Goal: Task Accomplishment & Management: Use online tool/utility

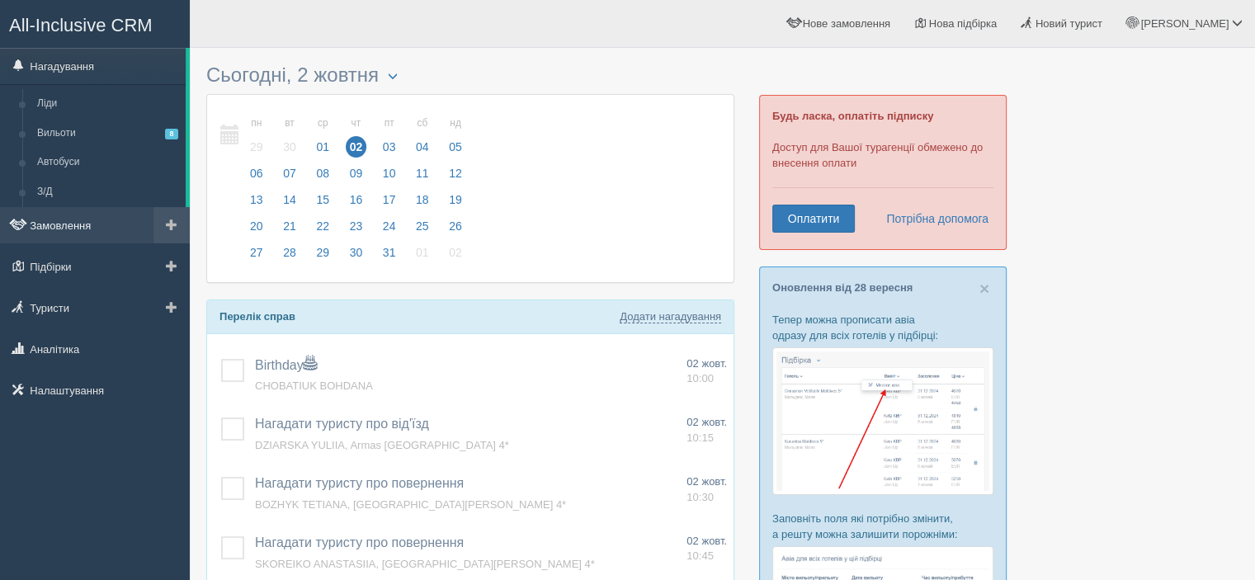
click at [57, 214] on link "Замовлення" at bounding box center [95, 225] width 190 height 36
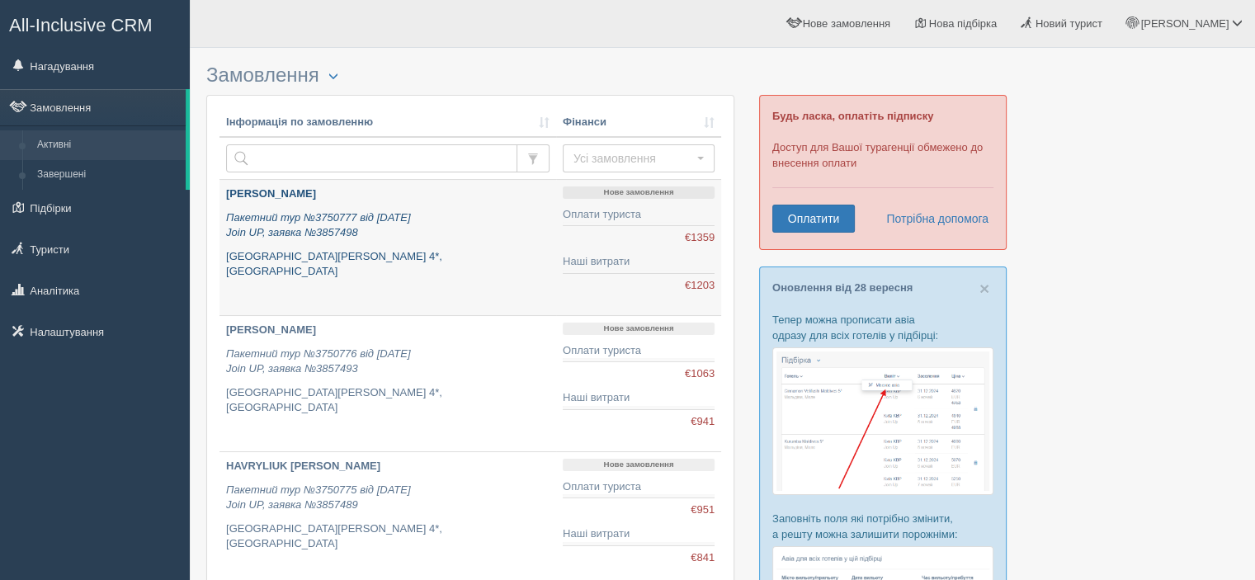
click at [460, 223] on p "Пакетний тур №3750777 від 12.09.2025 Join UP, заявка №3857498" at bounding box center [387, 225] width 323 height 31
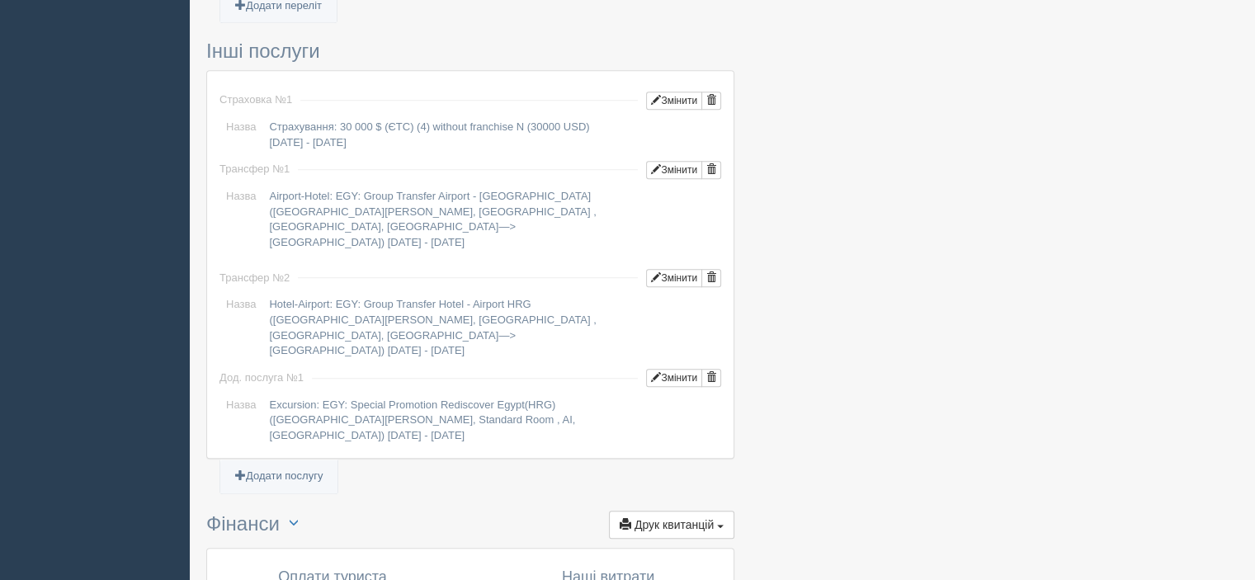
scroll to position [1536, 0]
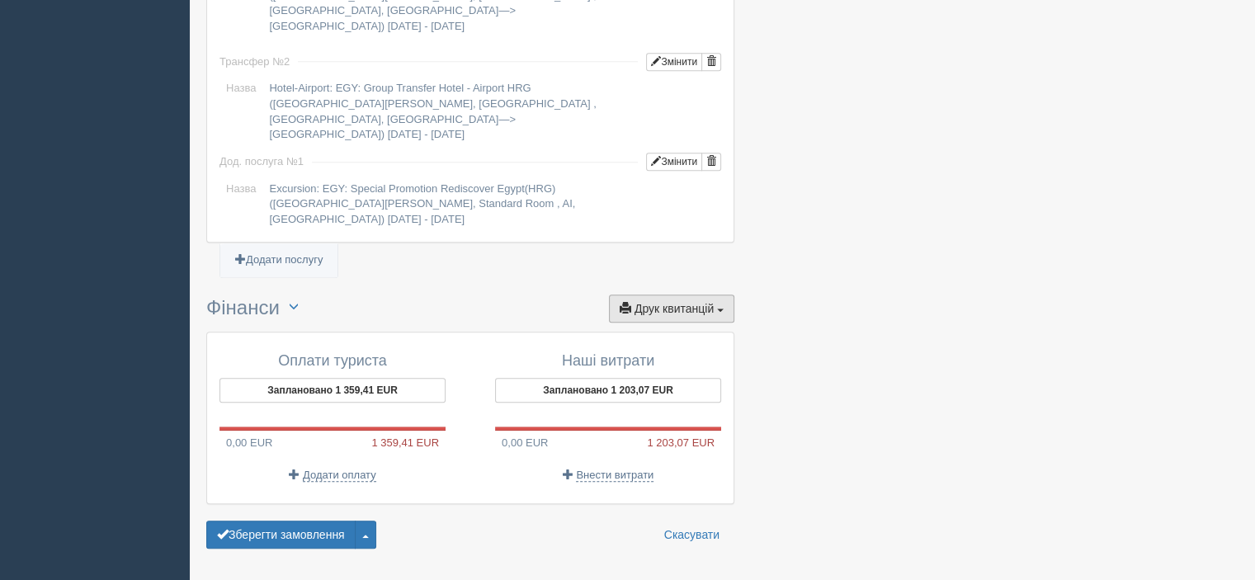
click at [692, 302] on span "Друк квитанцій" at bounding box center [673, 308] width 79 height 13
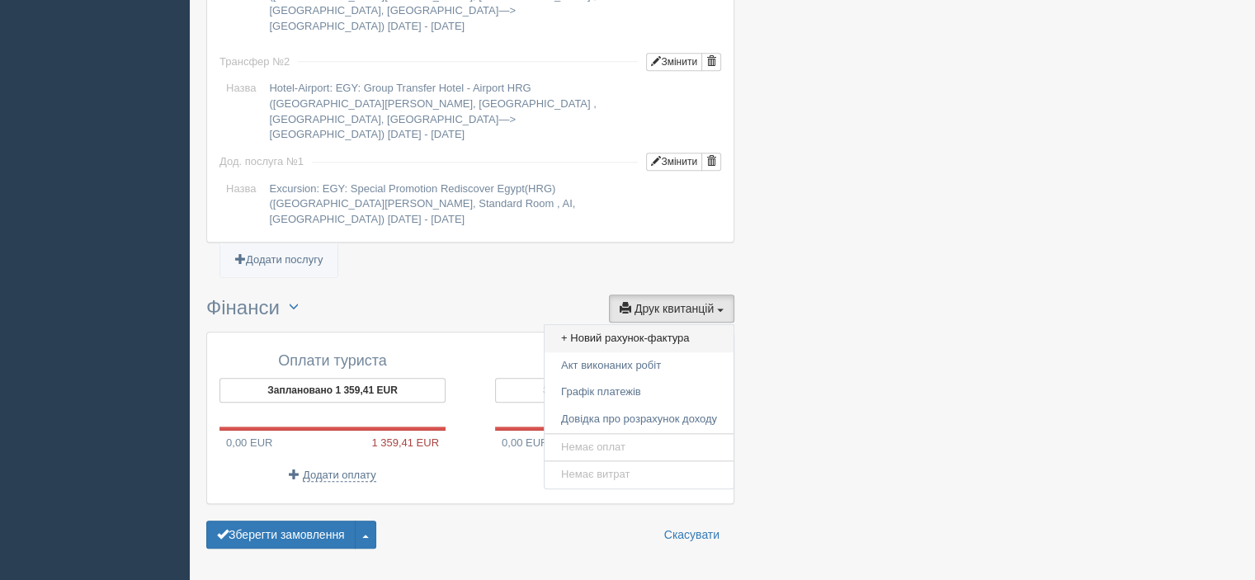
click at [648, 325] on link "+ Новий рахунок-фактура" at bounding box center [638, 338] width 189 height 27
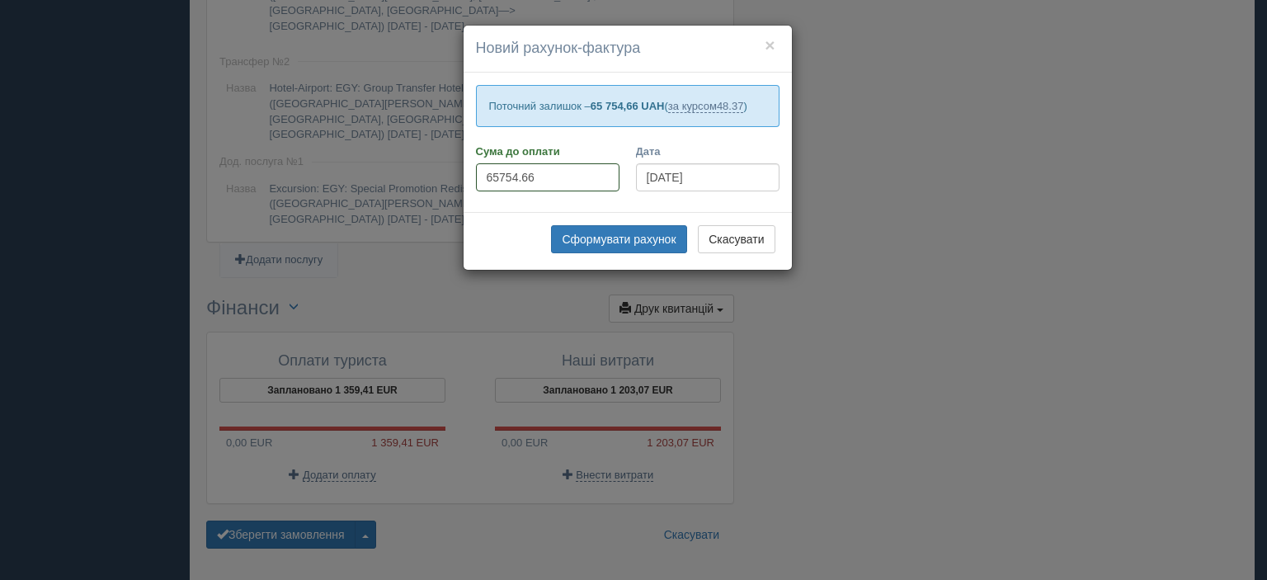
click at [551, 180] on input "65754.66" at bounding box center [548, 177] width 144 height 28
type input "96900"
click at [618, 243] on button "Сформувати рахунок" at bounding box center [618, 239] width 135 height 28
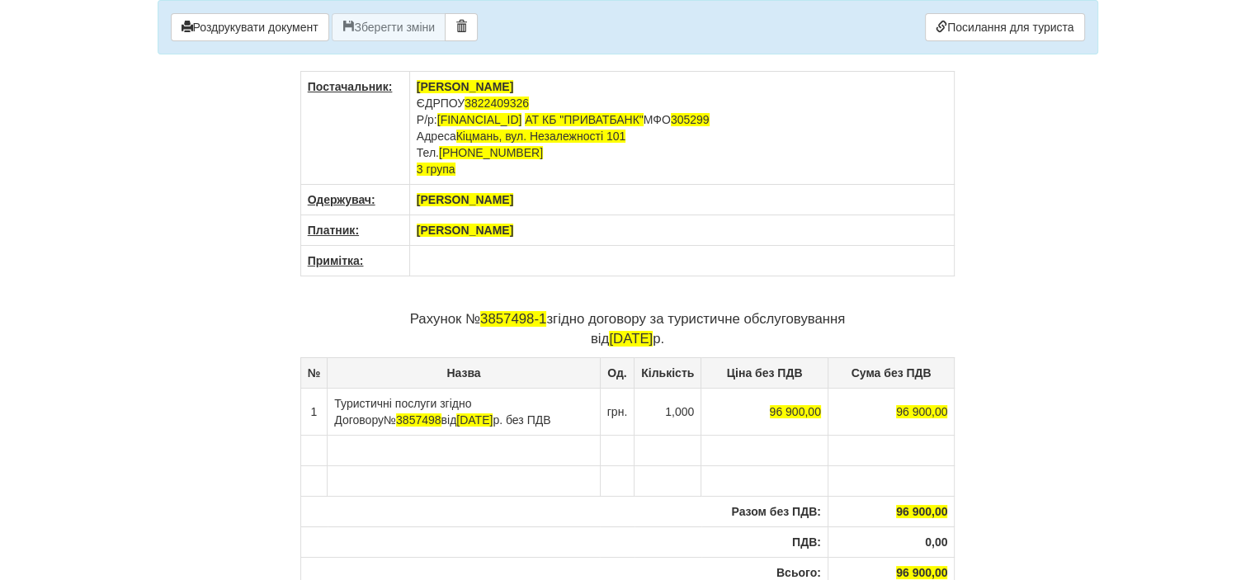
click at [40, 225] on body "× Деякі поля не заповнено Ми підсвітили порожні поля червоним кольором. Ви може…" at bounding box center [627, 290] width 1255 height 580
click at [529, 236] on th "[PERSON_NAME]" at bounding box center [681, 230] width 545 height 31
click at [529, 236] on th "OLEKSIUK YANA" at bounding box center [681, 230] width 545 height 31
drag, startPoint x: 525, startPoint y: 230, endPoint x: 412, endPoint y: 227, distance: 112.2
click at [412, 227] on th "OLEKSIUK YANA" at bounding box center [681, 230] width 545 height 31
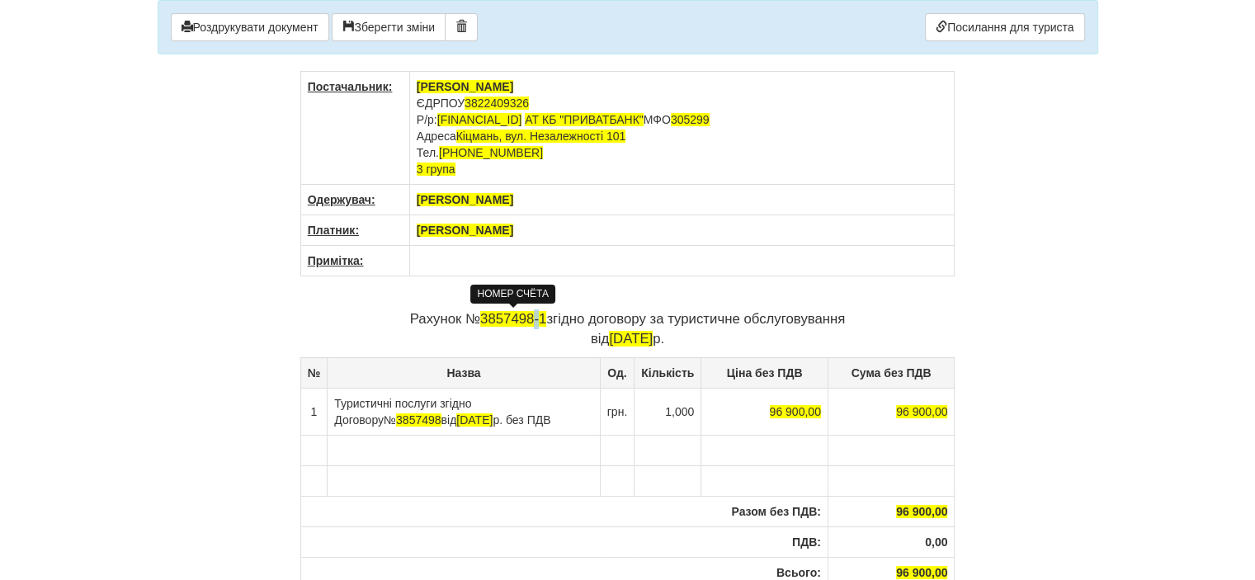
click at [535, 321] on span "3857498-1" at bounding box center [513, 319] width 66 height 16
click at [396, 414] on span "3857498" at bounding box center [418, 419] width 45 height 13
click at [463, 418] on span "12.09.2025" at bounding box center [481, 419] width 36 height 13
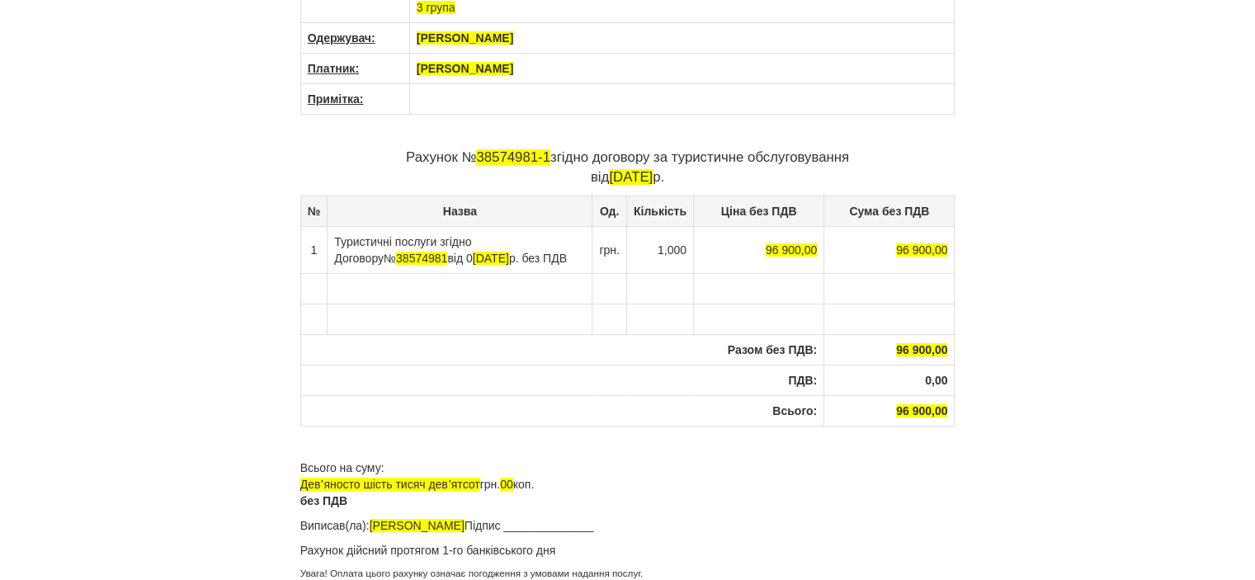
scroll to position [167, 0]
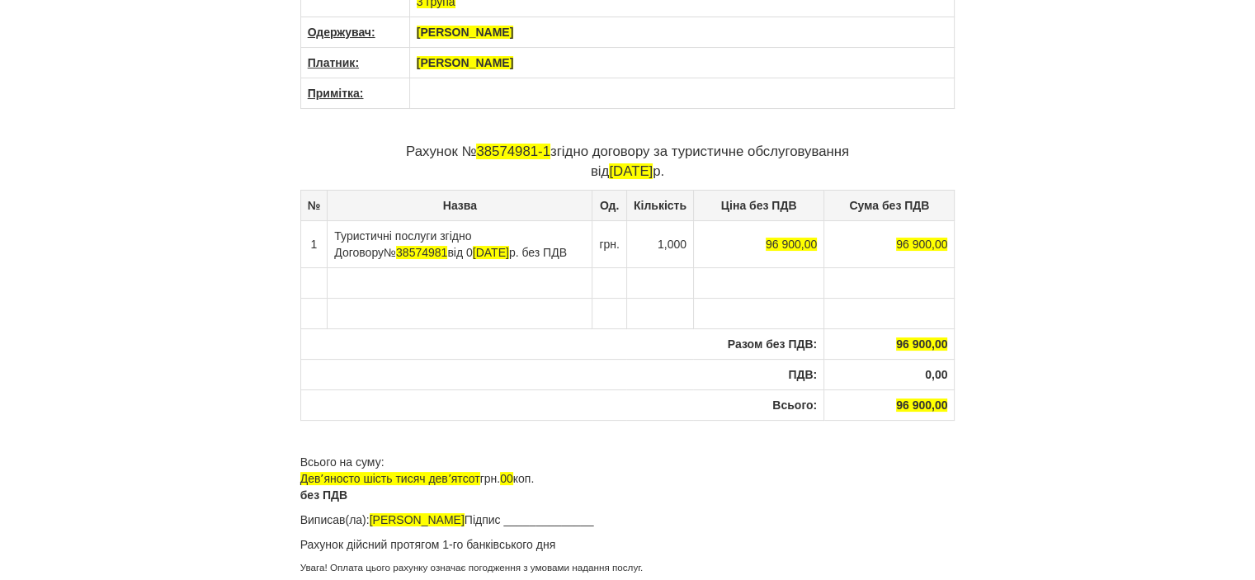
click at [88, 205] on body "× Деякі поля не заповнено Ми підсвітили порожні поля червоним кольором. Ви може…" at bounding box center [627, 123] width 1255 height 580
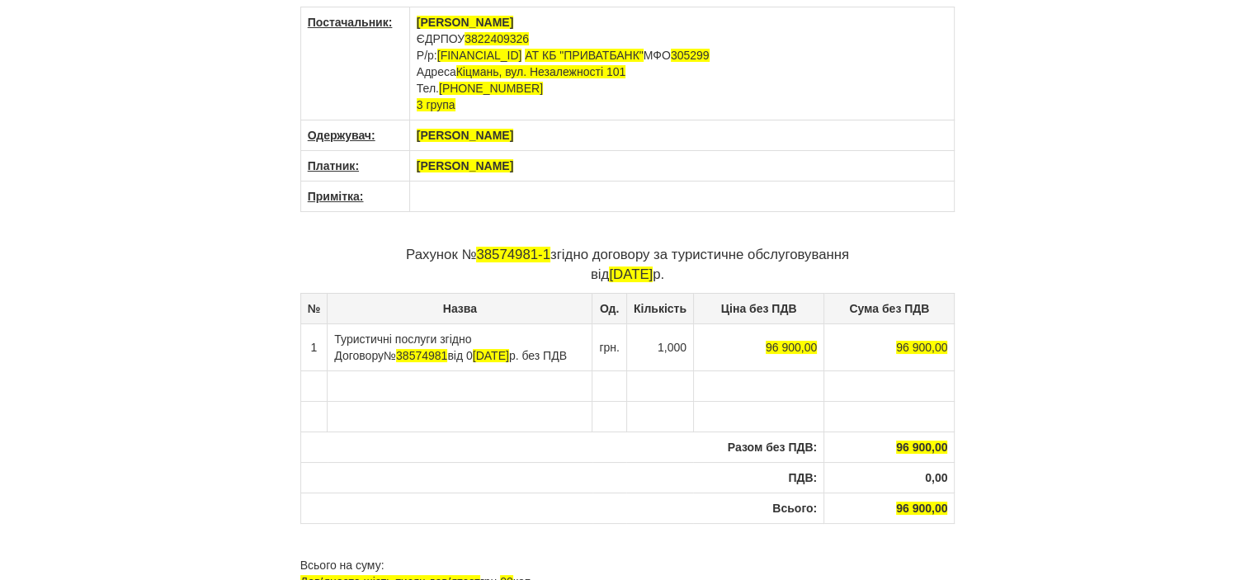
scroll to position [0, 0]
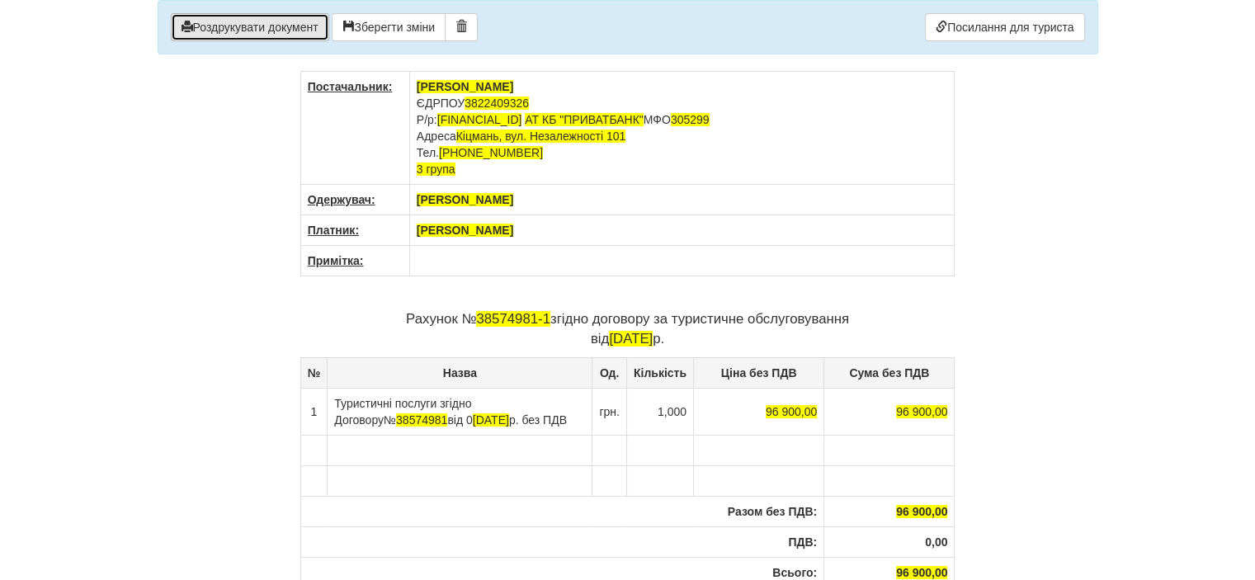
click at [274, 25] on button "Роздрукувати документ" at bounding box center [250, 27] width 158 height 28
drag, startPoint x: 112, startPoint y: 299, endPoint x: 89, endPoint y: 367, distance: 72.3
click at [112, 298] on body "× Деякі поля не заповнено Ми підсвітили порожні поля червоним кольором. Ви може…" at bounding box center [627, 290] width 1255 height 580
